Goal: Task Accomplishment & Management: Manage account settings

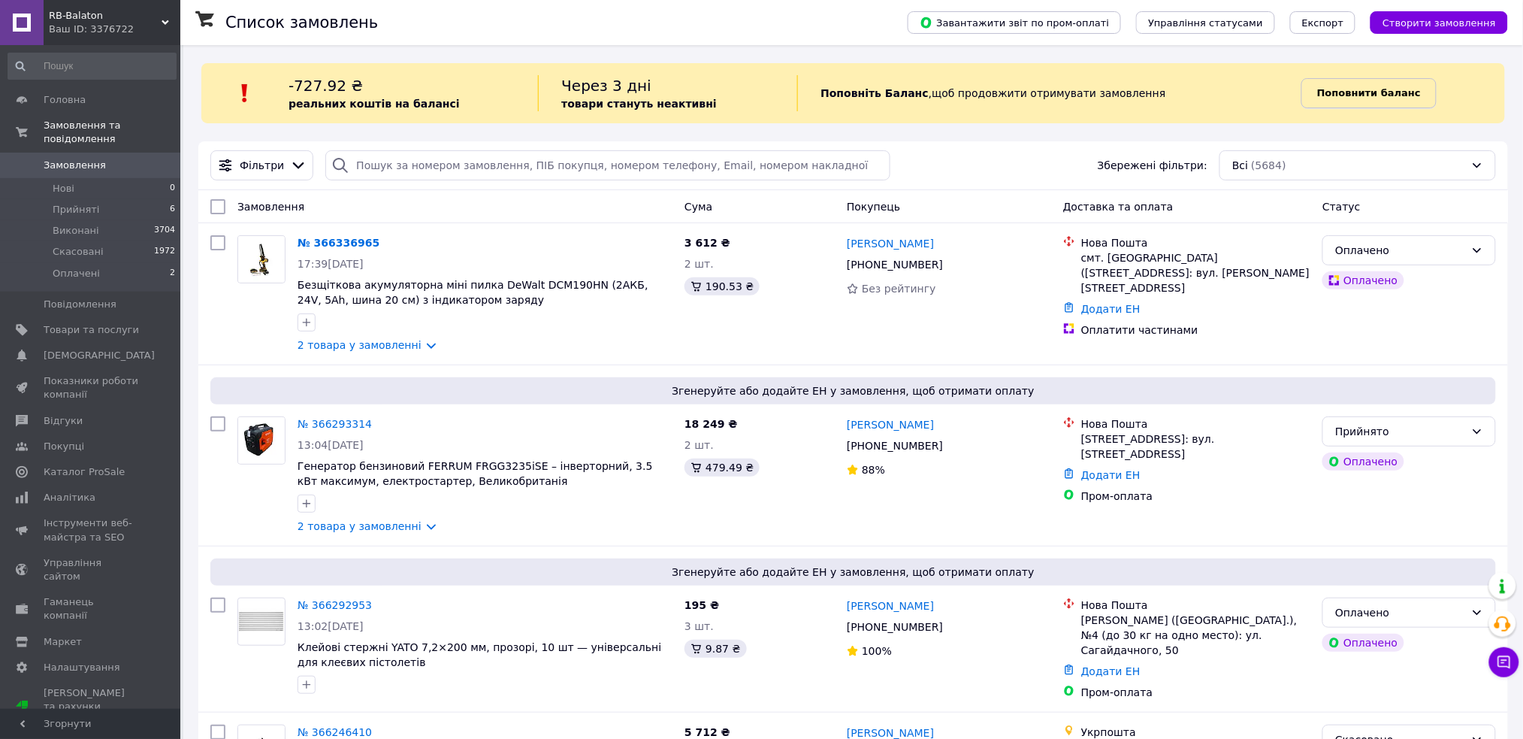
click at [1341, 78] on link "Поповнити баланс" at bounding box center [1369, 93] width 135 height 30
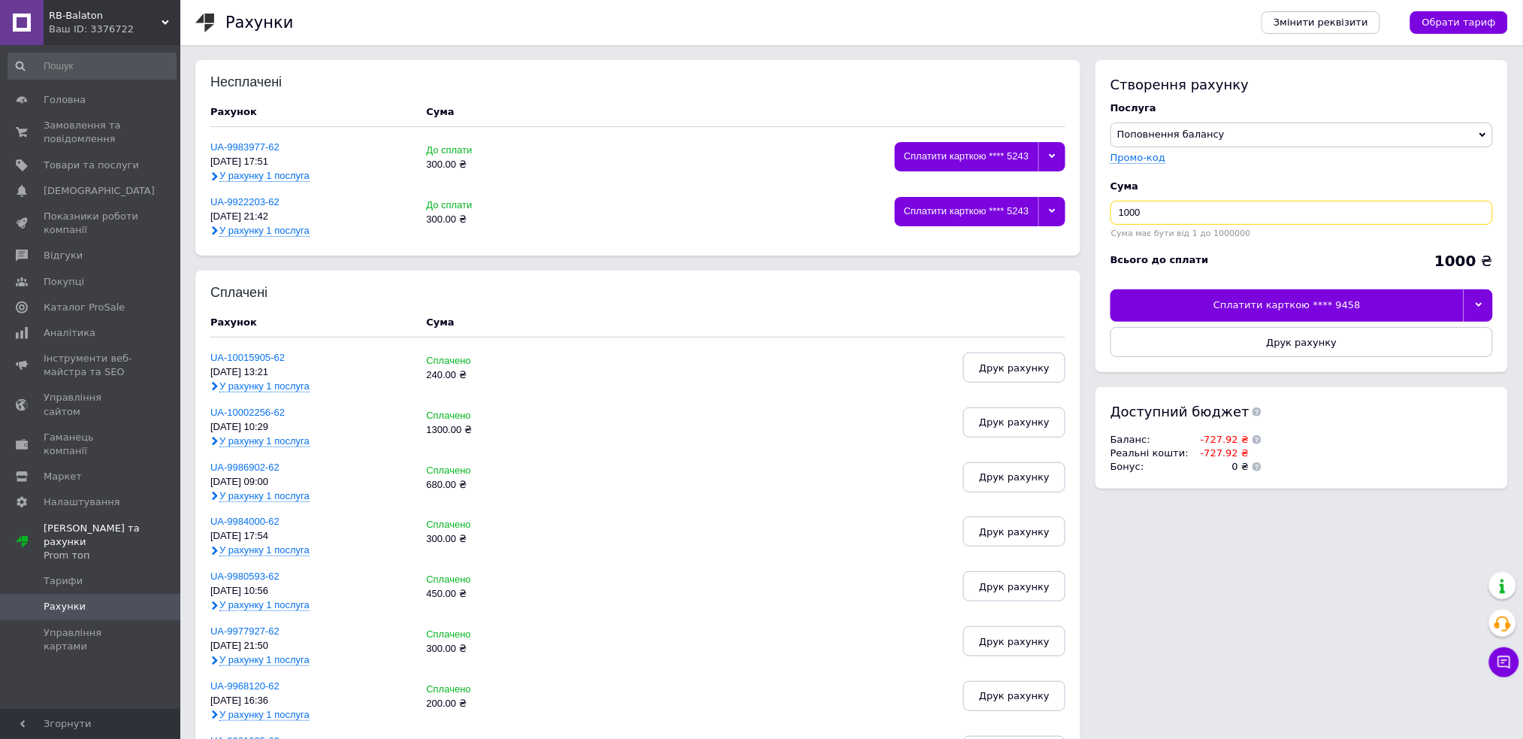
click at [1133, 210] on input "1000" at bounding box center [1302, 213] width 383 height 24
type input "350"
click at [1479, 302] on icon at bounding box center [1479, 304] width 7 height 7
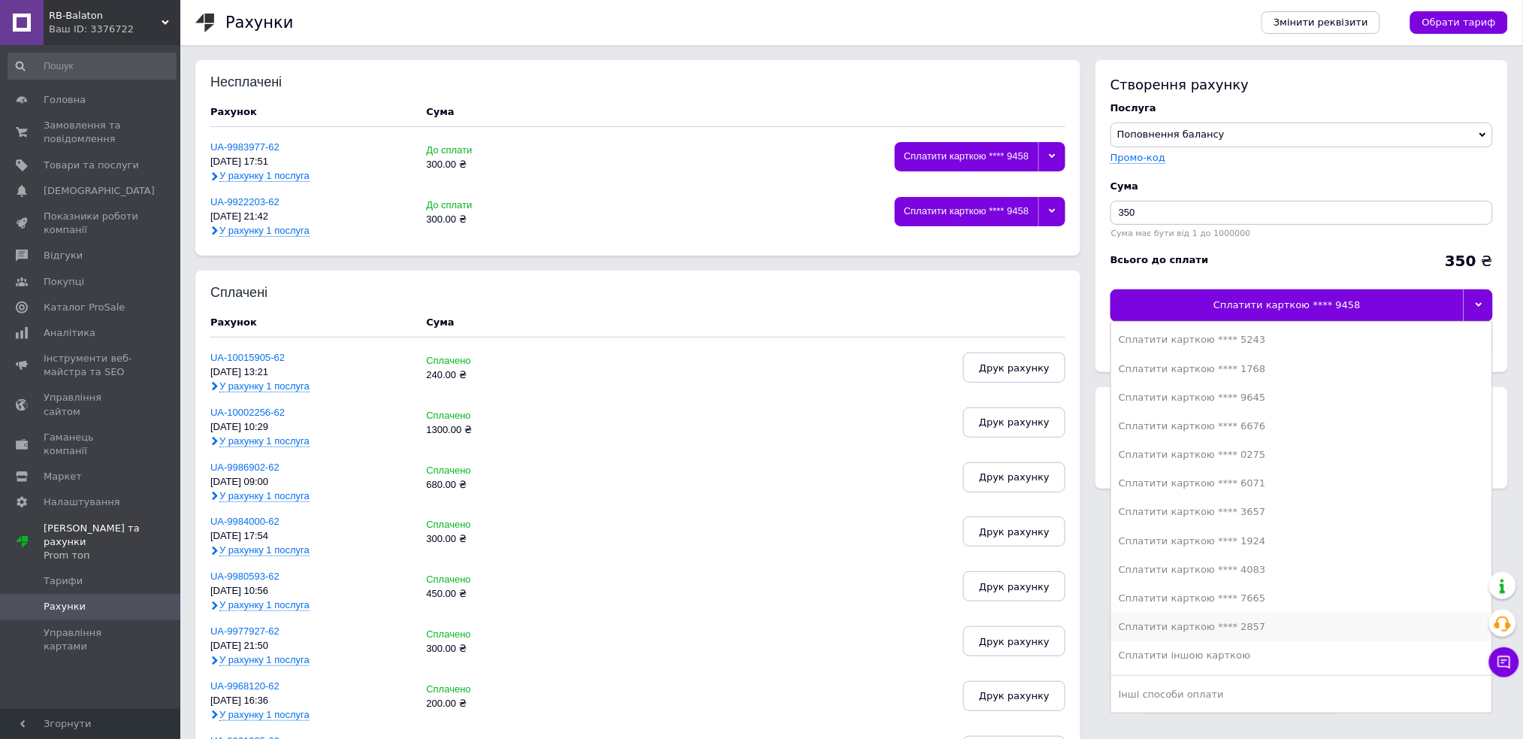
click at [1243, 628] on div "Сплатити карткою **** 2857" at bounding box center [1302, 627] width 366 height 14
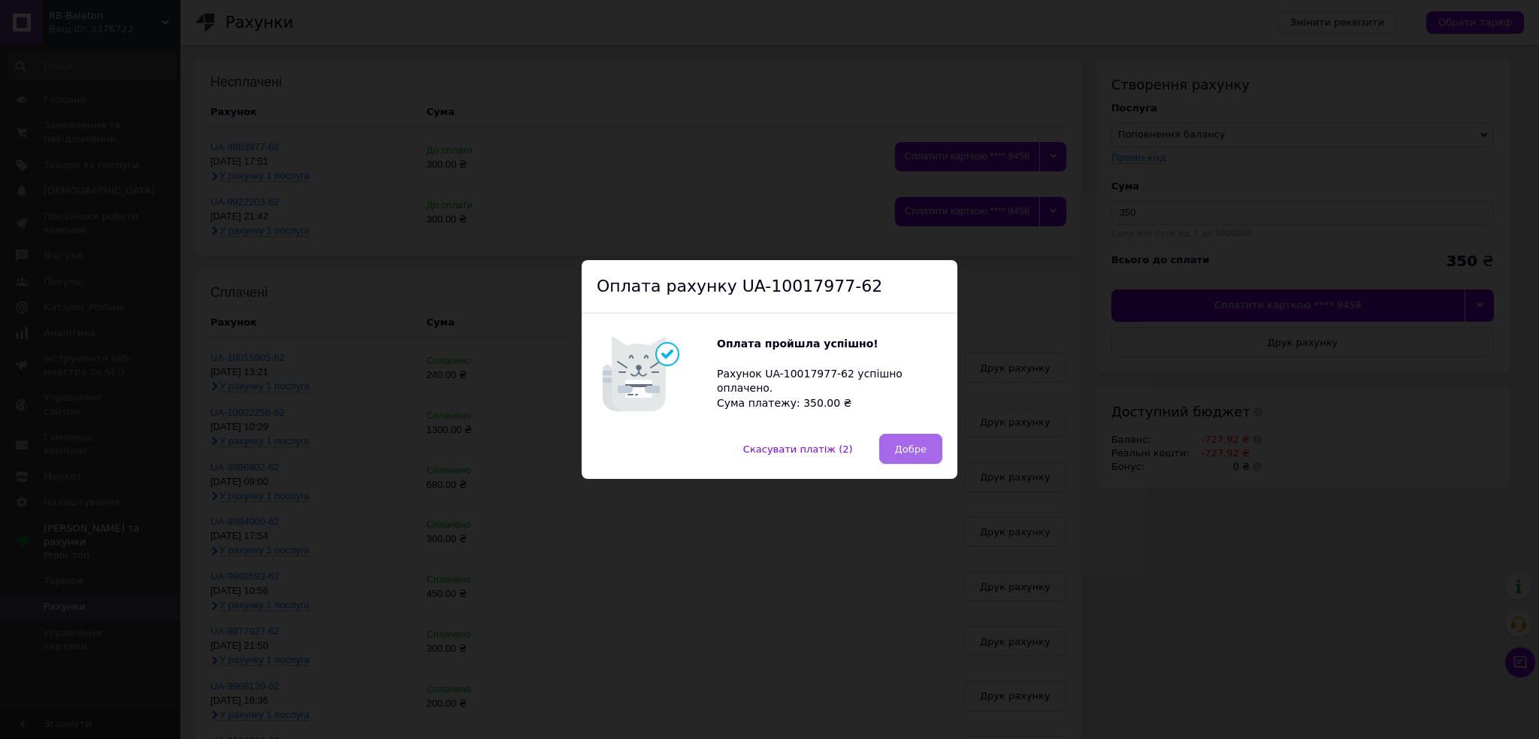
click at [920, 440] on button "Добре" at bounding box center [910, 449] width 63 height 30
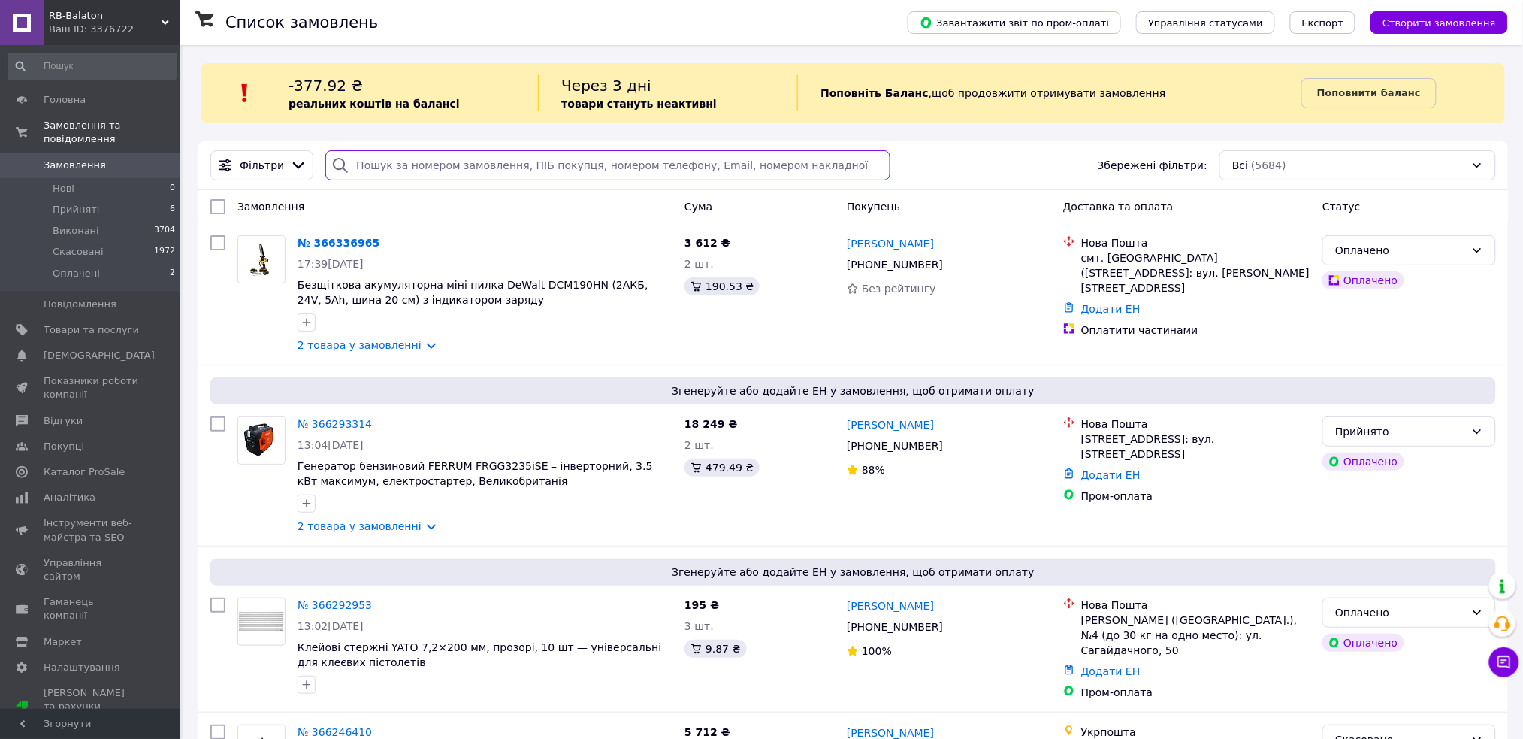
click at [389, 164] on input "search" at bounding box center [607, 165] width 565 height 30
paste input "380682198356"
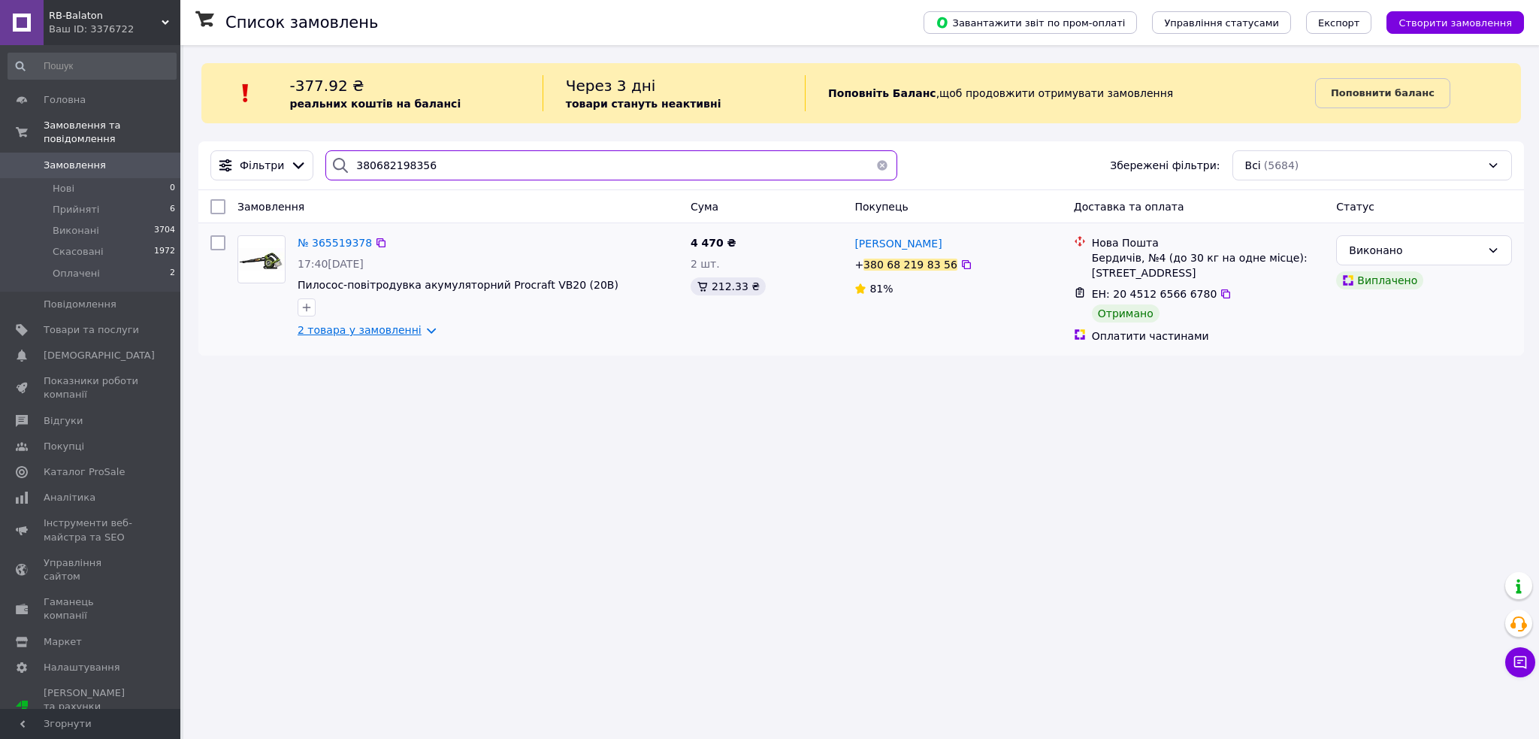
type input "380682198356"
click at [361, 327] on link "2 товара у замовленні" at bounding box center [360, 330] width 124 height 12
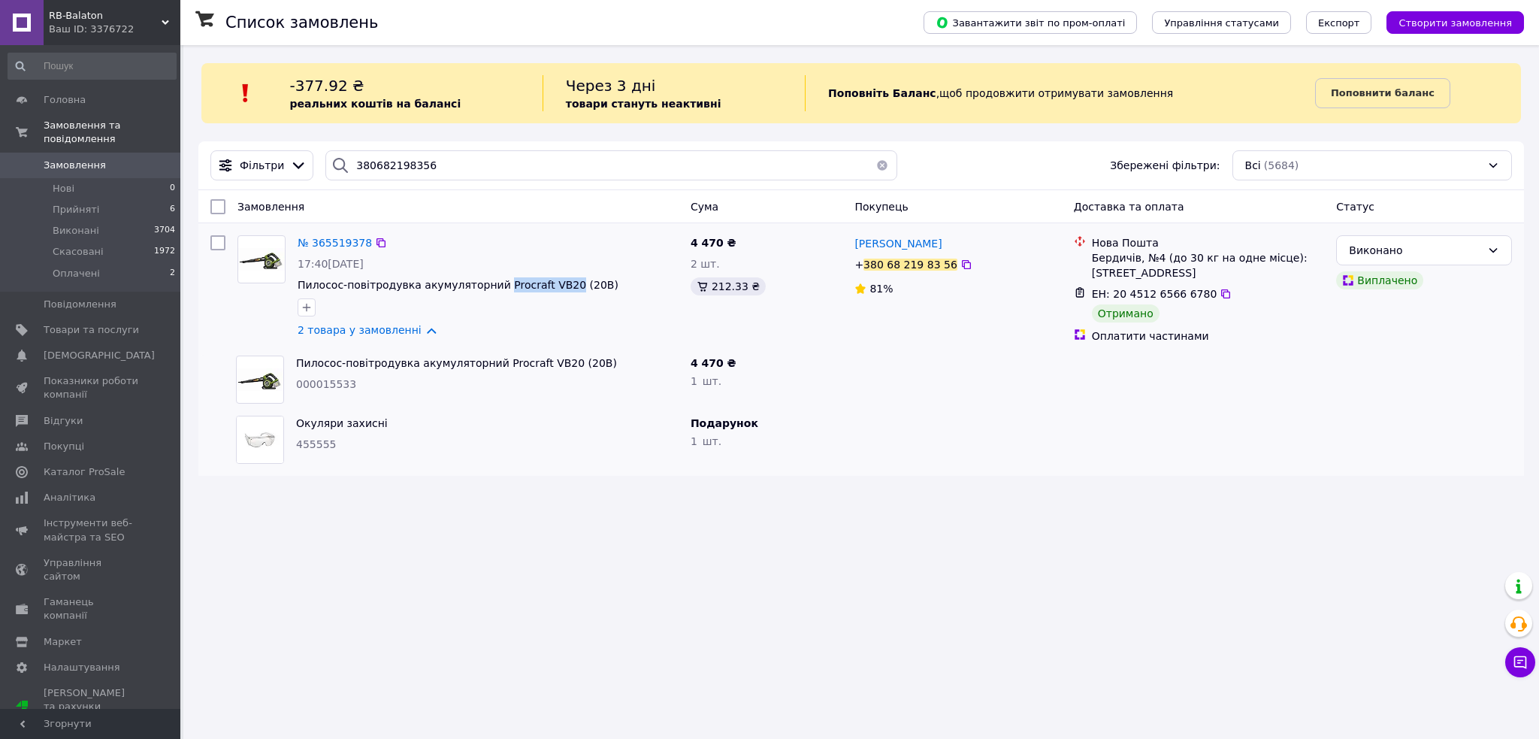
drag, startPoint x: 549, startPoint y: 272, endPoint x: 488, endPoint y: 274, distance: 61.6
click at [488, 274] on div "№ 365519378 17:40, 07.10.2025 Пилосос-повітродувка акумуляторний Procraft VB20 …" at bounding box center [488, 286] width 393 height 114
copy span "Procraft VB20"
